Goal: Information Seeking & Learning: Learn about a topic

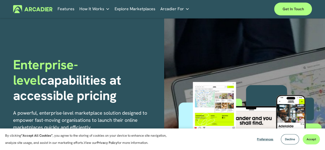
click at [0, 0] on link "Retail Marketplaces Whatever you are offering to your customer, we bring it all…" at bounding box center [0, 0] width 0 height 0
click at [0, 0] on div "How It Works Why Arcadier Intuitive marketplaces tailored to your business need…" at bounding box center [0, 0] width 0 height 0
click at [64, 9] on link "Features" at bounding box center [66, 9] width 17 height 8
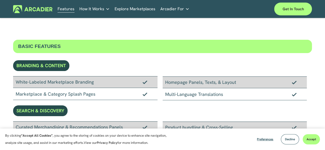
click at [0, 0] on div "Case Studies Read about game-changing marketplace solutions." at bounding box center [0, 0] width 0 height 0
